Goal: Task Accomplishment & Management: Manage account settings

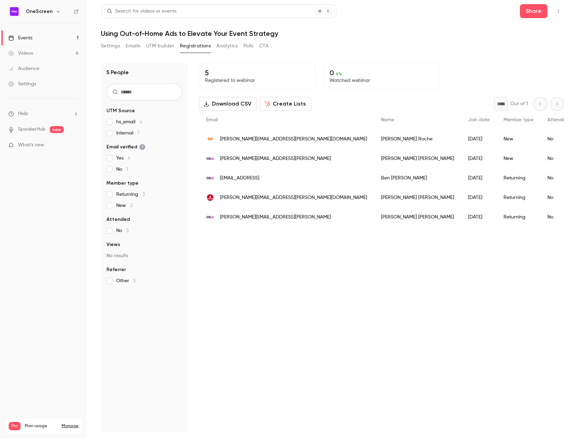
click at [159, 45] on button "UTM builder" at bounding box center [160, 45] width 28 height 11
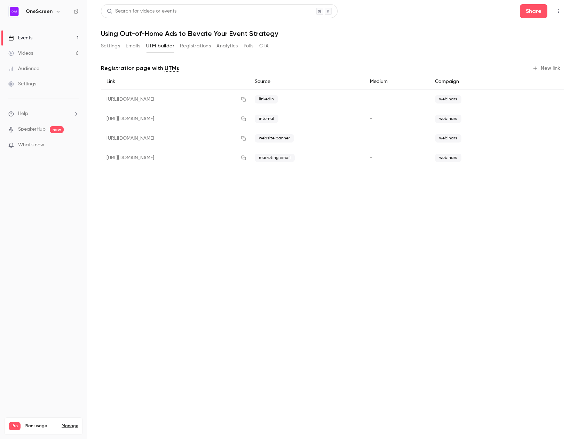
click at [548, 66] on button "New link" at bounding box center [547, 68] width 34 height 11
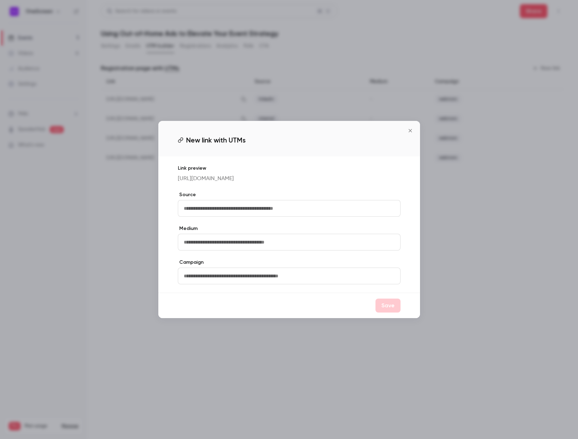
click at [268, 208] on input "text" at bounding box center [289, 208] width 223 height 17
type input "*********"
click at [237, 280] on input "text" at bounding box center [289, 275] width 223 height 17
type input "********"
click at [389, 310] on button "Save" at bounding box center [388, 305] width 25 height 14
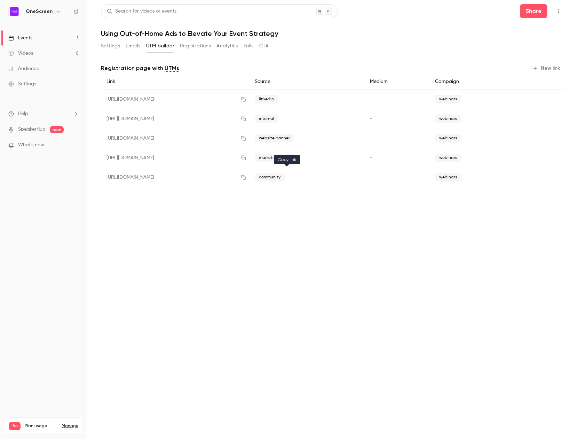
click at [246, 177] on icon "button" at bounding box center [244, 177] width 6 height 5
click at [246, 178] on icon "button" at bounding box center [244, 177] width 6 height 5
click at [216, 32] on h1 "Using Out-of-Home Ads to Elevate Your Event Strategy" at bounding box center [332, 33] width 463 height 8
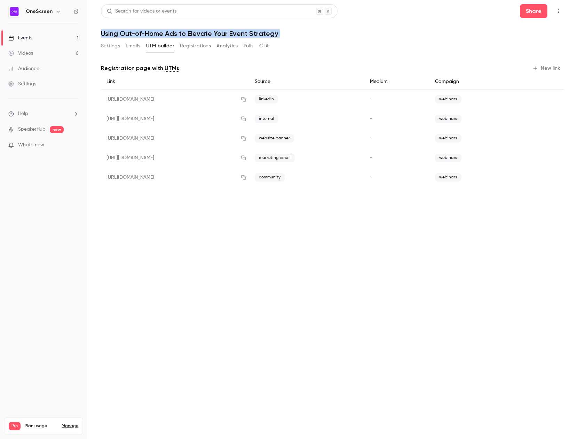
click at [216, 32] on h1 "Using Out-of-Home Ads to Elevate Your Event Strategy" at bounding box center [332, 33] width 463 height 8
copy div "Using Out-of-Home Ads to Elevate Your Event Strategy Settings Emails UTM builde…"
click at [115, 45] on button "Settings" at bounding box center [110, 45] width 19 height 11
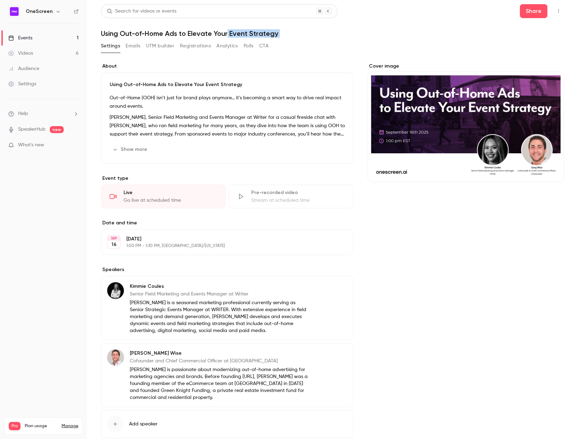
click at [229, 32] on h1 "Using Out-of-Home Ads to Elevate Your Event Strategy" at bounding box center [332, 33] width 463 height 8
click at [203, 85] on p "Using Out-of-Home Ads to Elevate Your Event Strategy" at bounding box center [227, 84] width 235 height 7
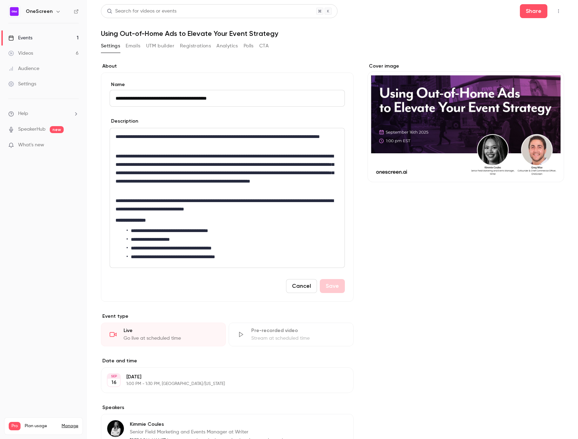
click at [219, 98] on input "**********" at bounding box center [227, 98] width 235 height 17
type input "**********"
click at [326, 289] on button "Save" at bounding box center [332, 286] width 25 height 14
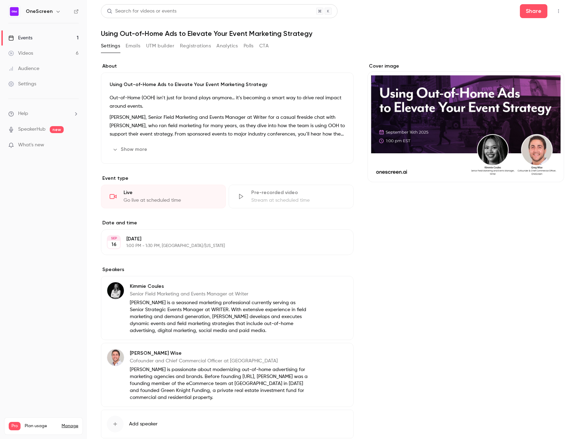
click at [235, 31] on h1 "Using Out-of-Home Ads to Elevate Your Event Marketing Strategy" at bounding box center [332, 33] width 463 height 8
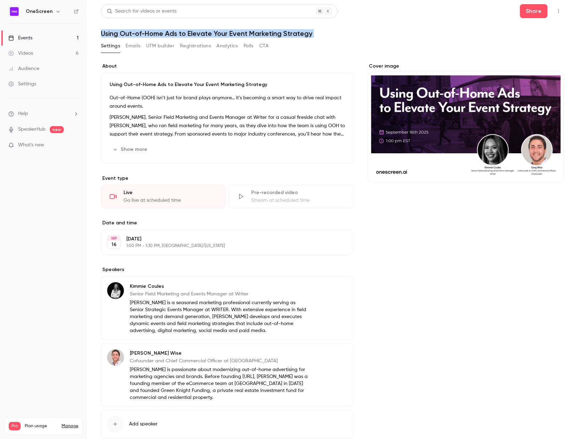
click at [235, 31] on h1 "Using Out-of-Home Ads to Elevate Your Event Marketing Strategy" at bounding box center [332, 33] width 463 height 8
copy div "Using Out-of-Home Ads to Elevate Your Event Marketing Strategy Settings Emails …"
click at [136, 146] on button "Show more" at bounding box center [131, 149] width 42 height 11
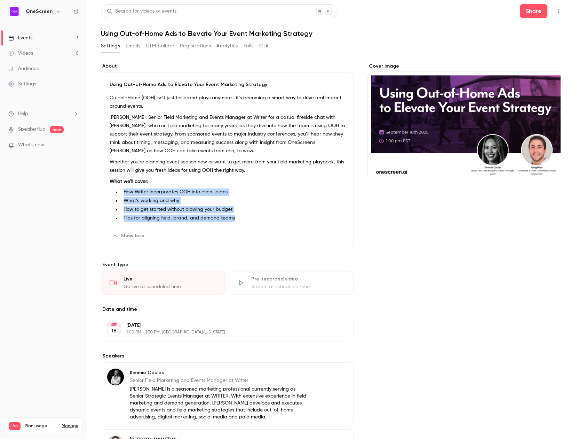
drag, startPoint x: 126, startPoint y: 191, endPoint x: 234, endPoint y: 223, distance: 111.9
click at [234, 224] on div "Out-of-Home (OOH) isn’t just for brand plays anymore... it’s becoming a smart w…" at bounding box center [227, 159] width 235 height 131
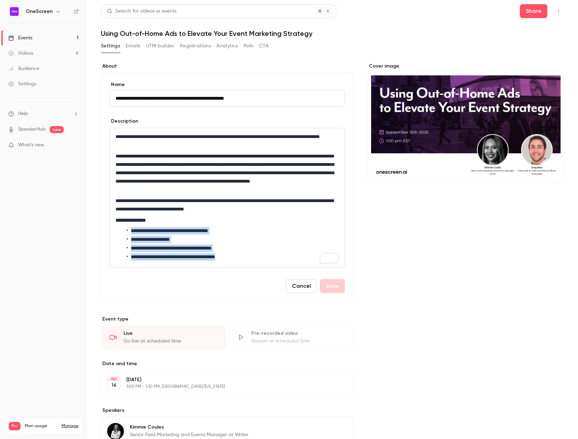
drag, startPoint x: 132, startPoint y: 231, endPoint x: 242, endPoint y: 257, distance: 113.4
click at [242, 257] on ul "**********" at bounding box center [227, 243] width 223 height 33
copy ul "**********"
click at [198, 45] on button "Registrations" at bounding box center [195, 45] width 31 height 11
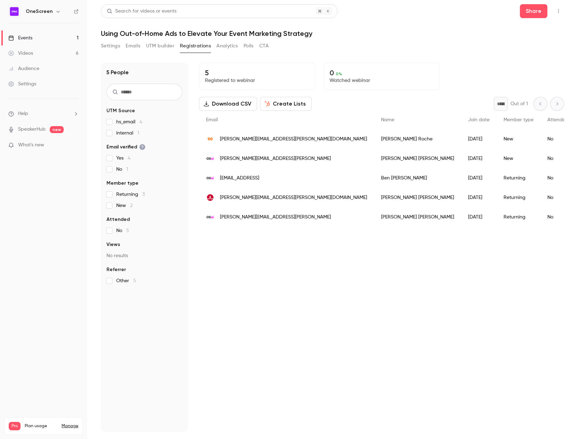
click at [164, 46] on button "UTM builder" at bounding box center [160, 45] width 28 height 11
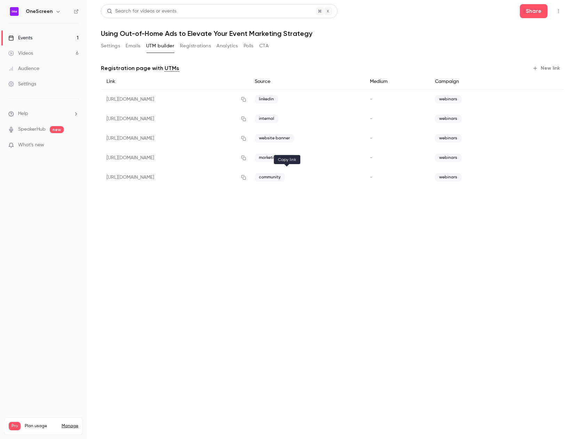
click at [249, 176] on button "button" at bounding box center [243, 177] width 11 height 11
click at [200, 44] on button "Registrations" at bounding box center [195, 45] width 31 height 11
